Goal: Information Seeking & Learning: Learn about a topic

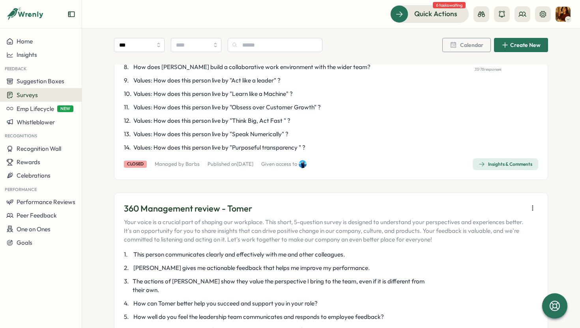
scroll to position [1686, 0]
click at [530, 204] on icon "button" at bounding box center [532, 208] width 8 height 8
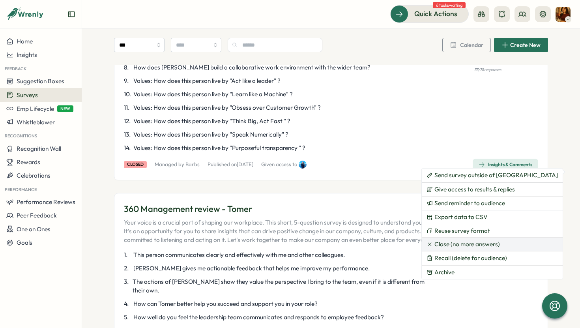
click at [492, 246] on span "Close (no more answers)" at bounding box center [466, 244] width 65 height 7
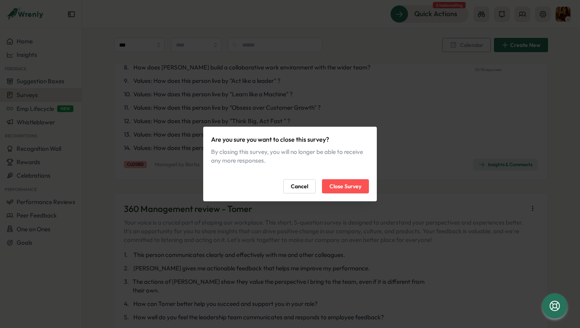
click at [362, 194] on div "Are you sure you want to close this survey? By closing this survey, you will no…" at bounding box center [289, 164] width 173 height 75
click at [360, 188] on span "Close Survey" at bounding box center [345, 185] width 32 height 13
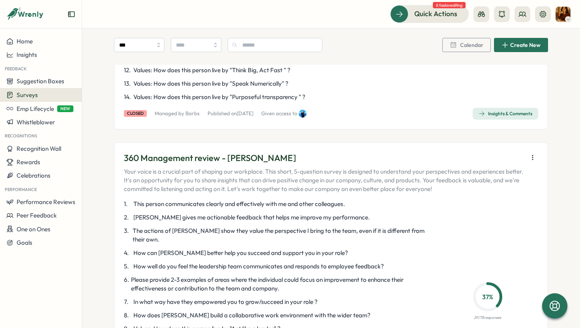
scroll to position [2031, 0]
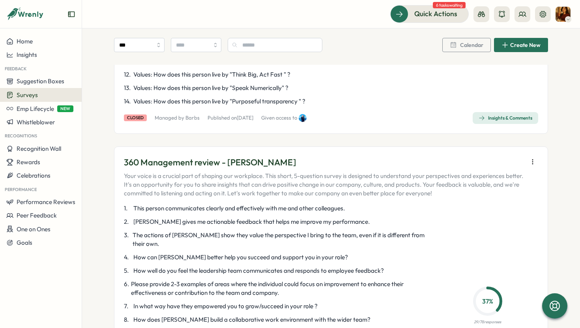
click at [527, 156] on button "button" at bounding box center [532, 161] width 11 height 11
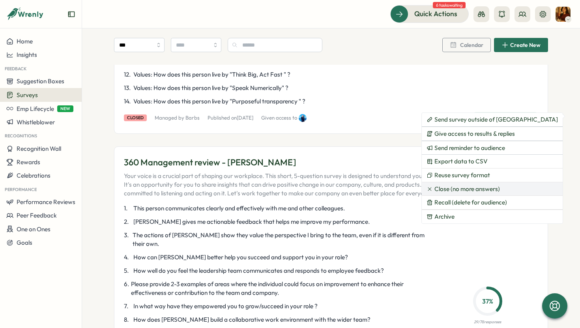
click at [474, 188] on span "Close (no more answers)" at bounding box center [466, 188] width 65 height 7
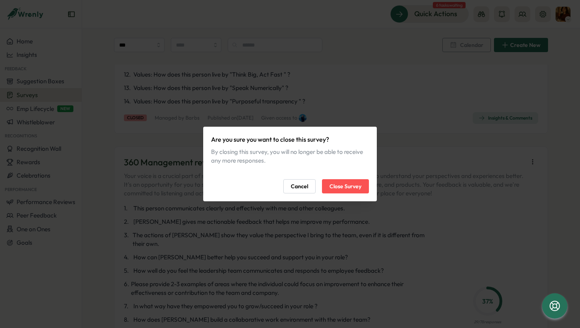
click at [345, 187] on span "Close Survey" at bounding box center [345, 185] width 32 height 13
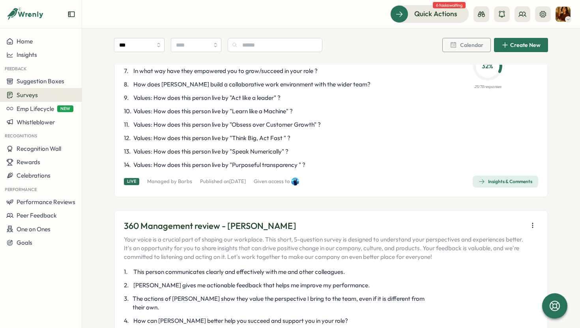
scroll to position [0, 0]
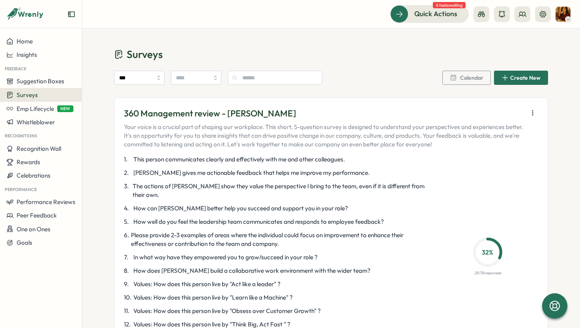
click at [339, 197] on span "The actions of [PERSON_NAME] show they value the perspective I bring to the tea…" at bounding box center [279, 190] width 295 height 17
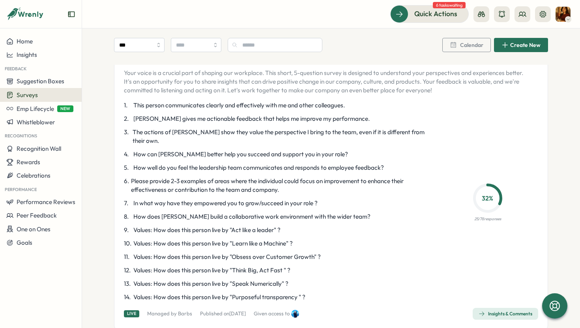
scroll to position [110, 0]
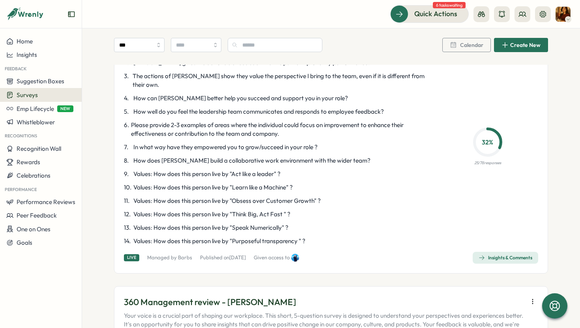
click at [487, 259] on div "Insights & Comments" at bounding box center [505, 257] width 54 height 6
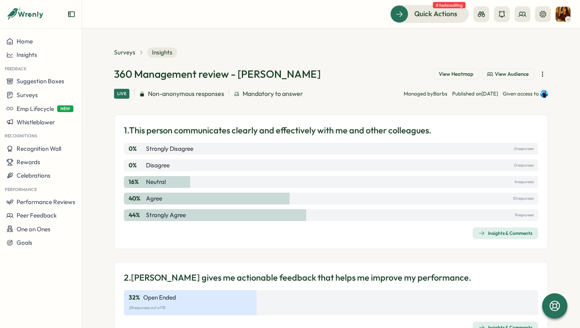
click at [496, 231] on div "Insights & Comments" at bounding box center [505, 233] width 54 height 6
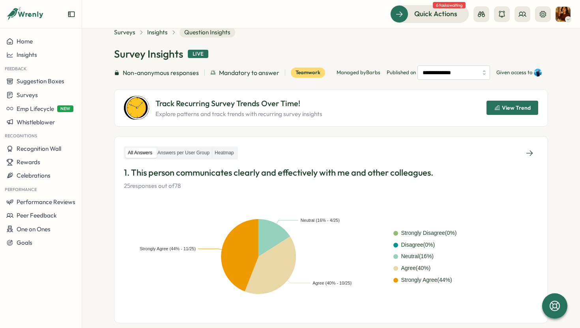
scroll to position [22, 0]
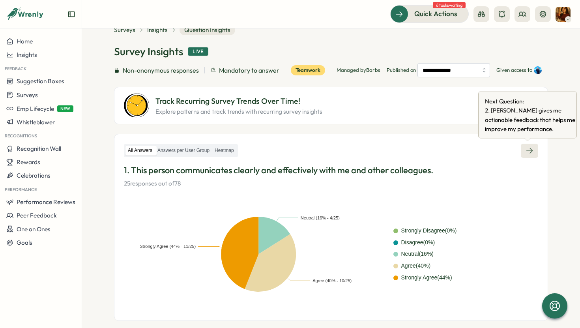
click at [525, 154] on icon at bounding box center [529, 151] width 8 height 8
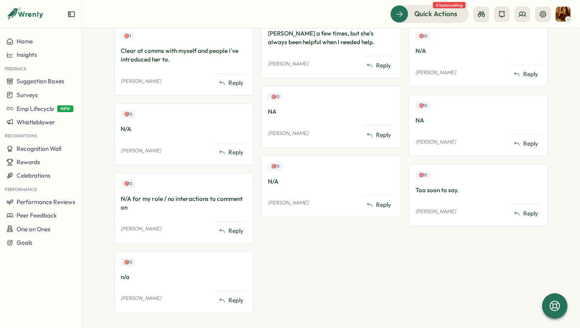
scroll to position [666, 0]
